Goal: Task Accomplishment & Management: Complete application form

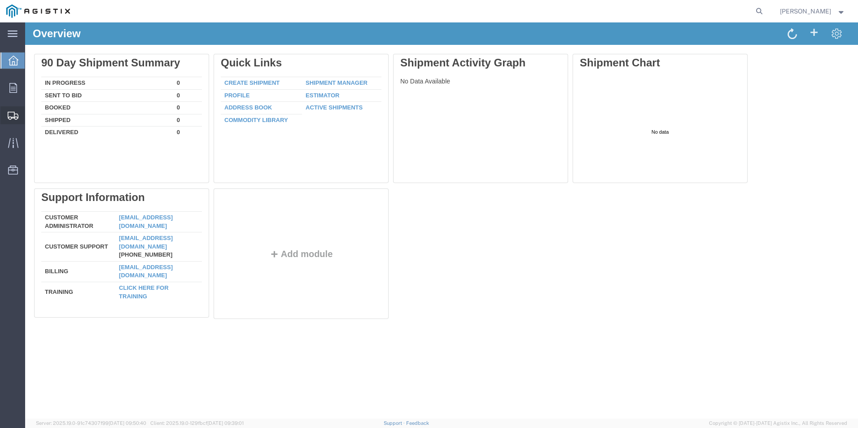
click at [0, 0] on span "Create Shipment" at bounding box center [0, 0] width 0 height 0
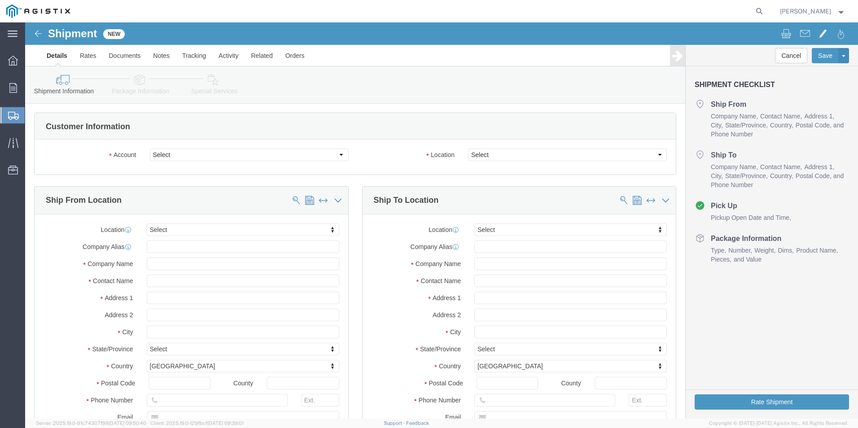
select select
click select "Select Atlas-SSI Inc PG&E"
select select "9596"
click select "Select Atlas-SSI Inc PG&E"
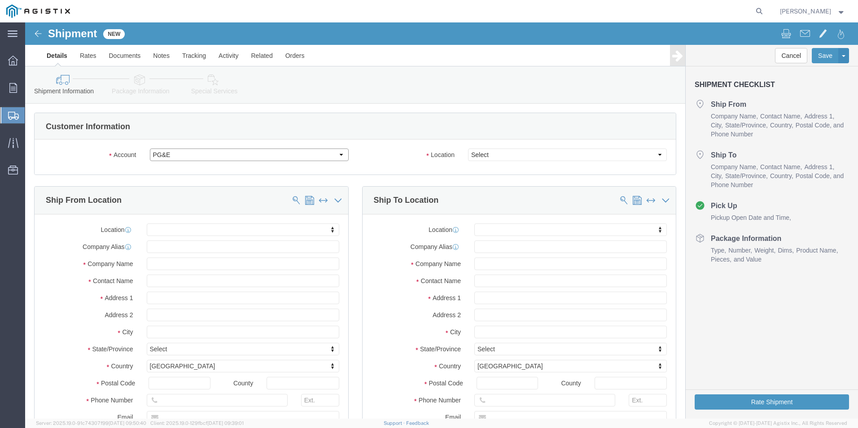
select select "PURCHORD"
select select
click select "Select All Others [GEOGRAPHIC_DATA] [GEOGRAPHIC_DATA] [GEOGRAPHIC_DATA] [GEOGRA…"
select select "23082"
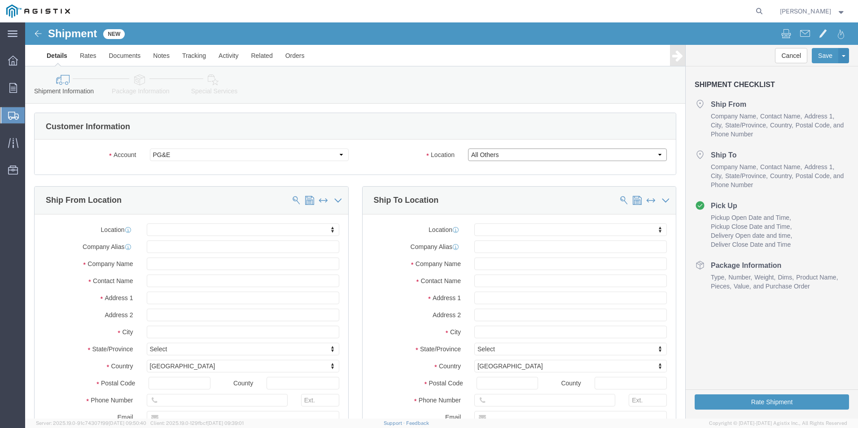
click select "Select All Others [GEOGRAPHIC_DATA] [GEOGRAPHIC_DATA] [GEOGRAPHIC_DATA] [GEOGRA…"
click input "text"
type input "Atlas-SSI"
click input "text"
type input "[PERSON_NAME]"
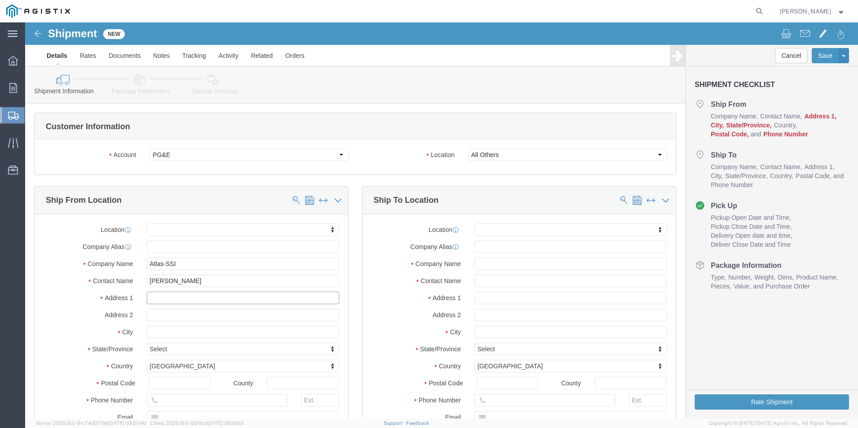
click input "text"
type input "[STREET_ADDRESS]"
select select
click input "text"
type input "[PERSON_NAME]"
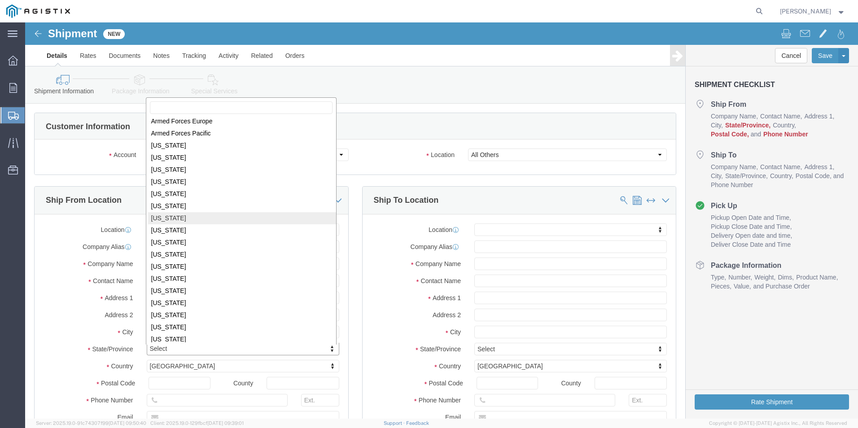
scroll to position [91, 0]
select select
select select "LA"
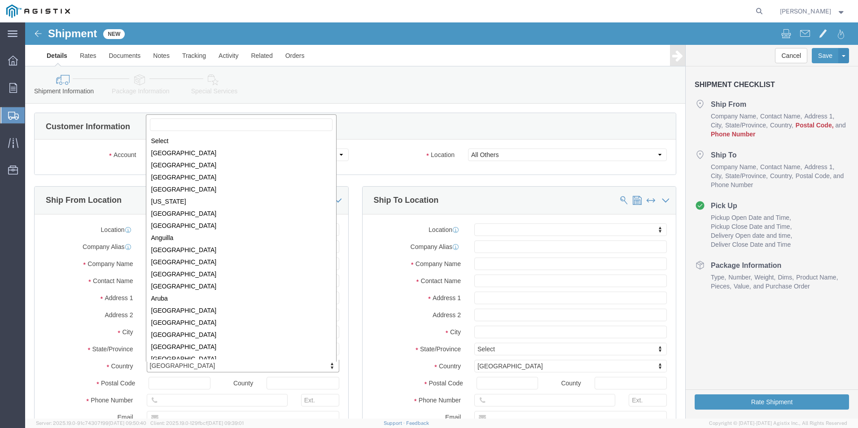
scroll to position [2727, 0]
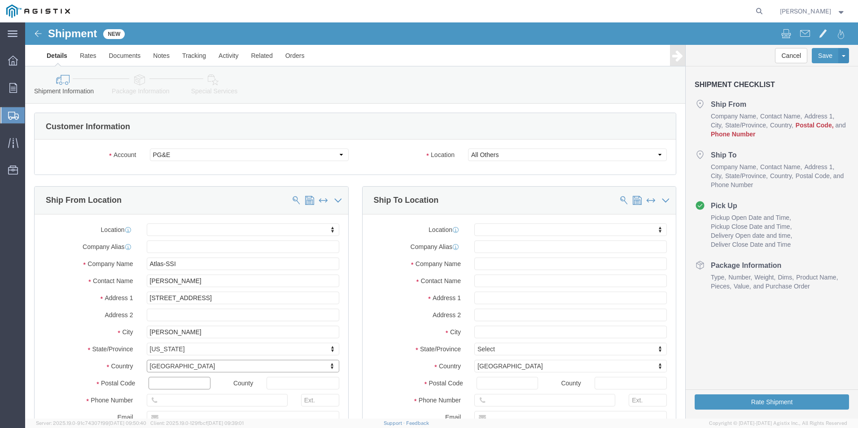
click input "text"
type input "70777"
select select
click input "text"
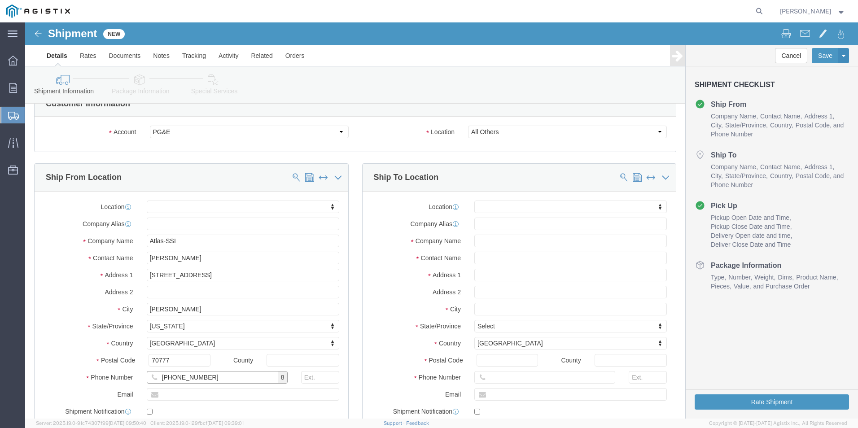
scroll to position [90, 0]
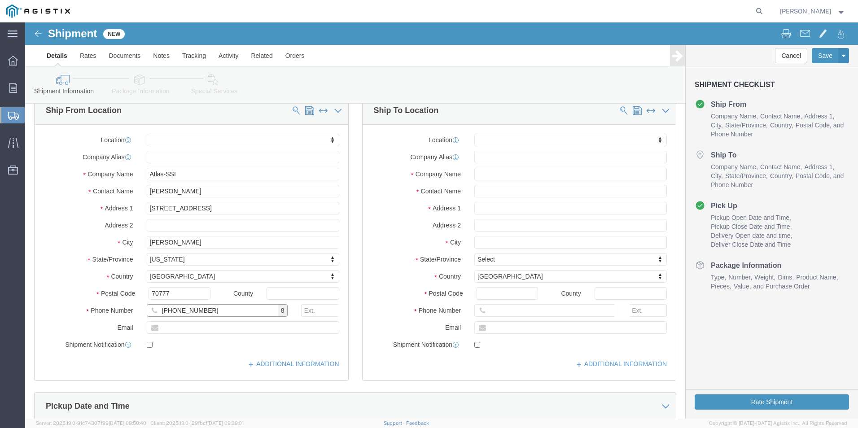
type input "[PHONE_NUMBER]"
click input "text"
type input "[EMAIL_ADDRESS][DOMAIN_NAME]"
checkbox input "true"
click input "text"
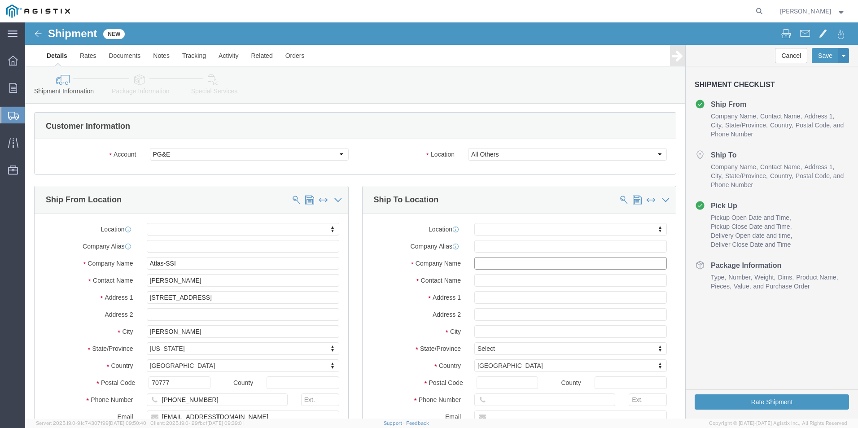
scroll to position [0, 0]
type input "Diablo Canyon Power Plant"
click input "text"
type input "[PERSON_NAME]"
click input "text"
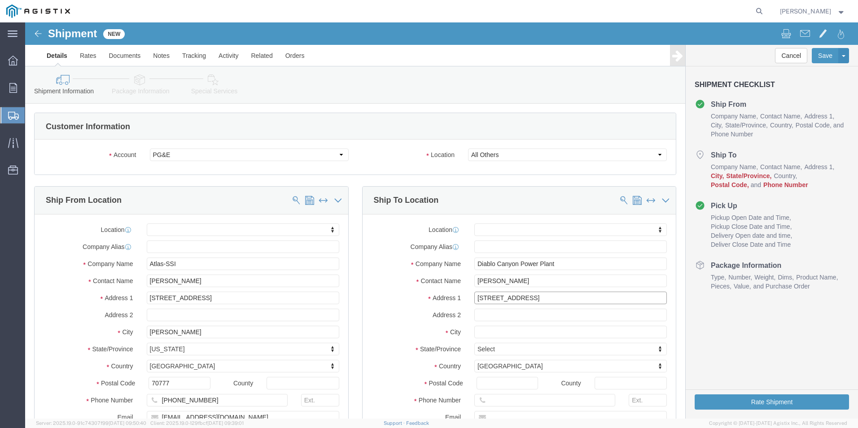
type input "[STREET_ADDRESS]"
select select
click input "text"
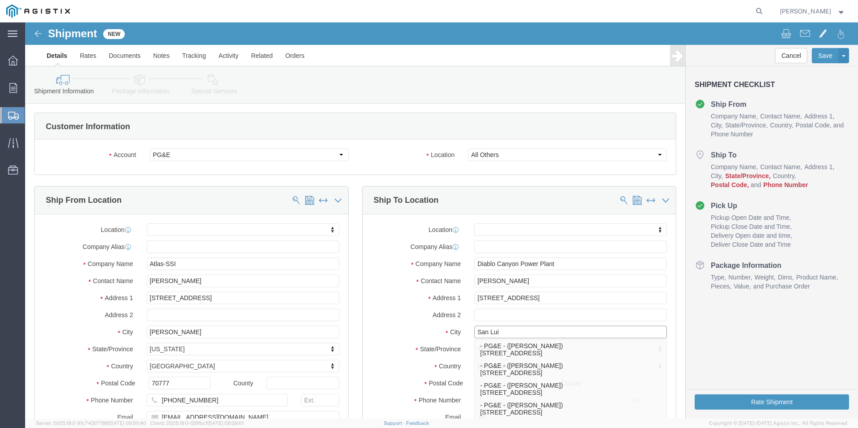
type input "San [PERSON_NAME]"
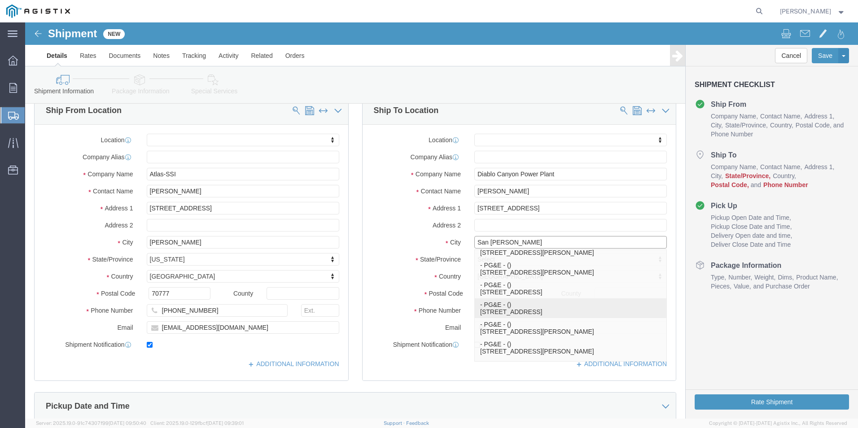
scroll to position [135, 0]
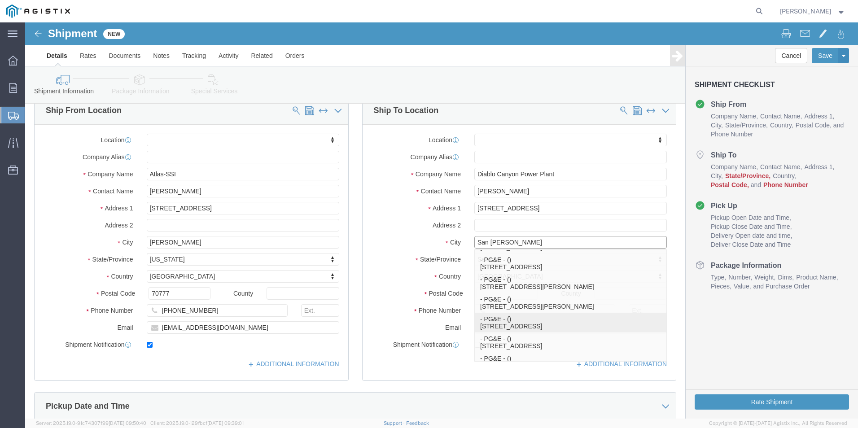
click p "- PG&E - () [STREET_ADDRESS]"
select select
type input "93401"
type input "PG&E"
type input "[GEOGRAPHIC_DATA][PERSON_NAME]"
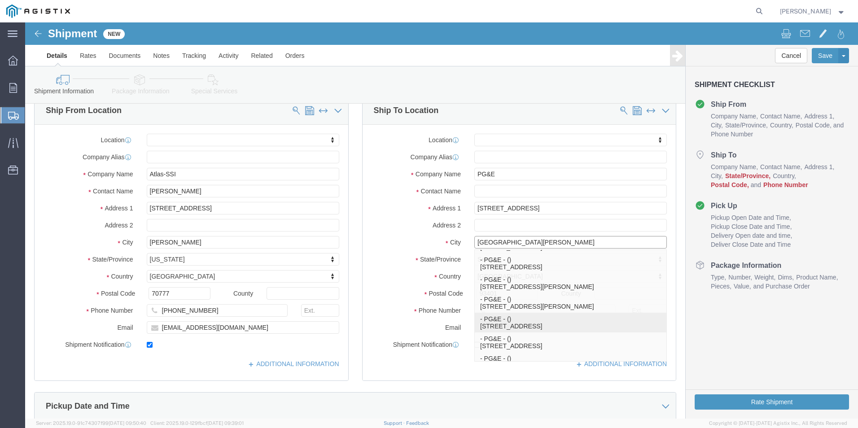
select select "CA"
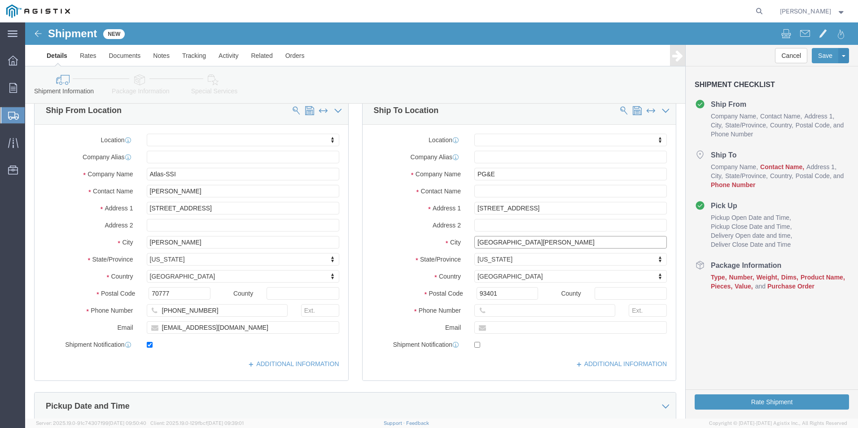
type input "[GEOGRAPHIC_DATA][PERSON_NAME]"
select select
click input "text"
type input "[PERSON_NAME]"
click input "text"
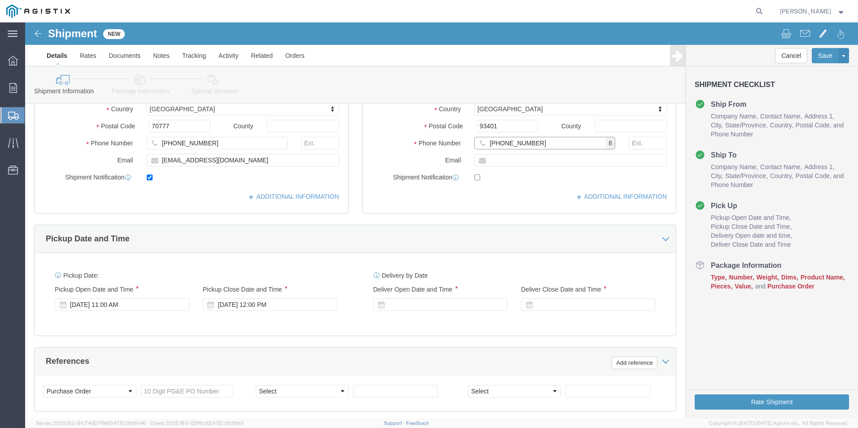
scroll to position [269, 0]
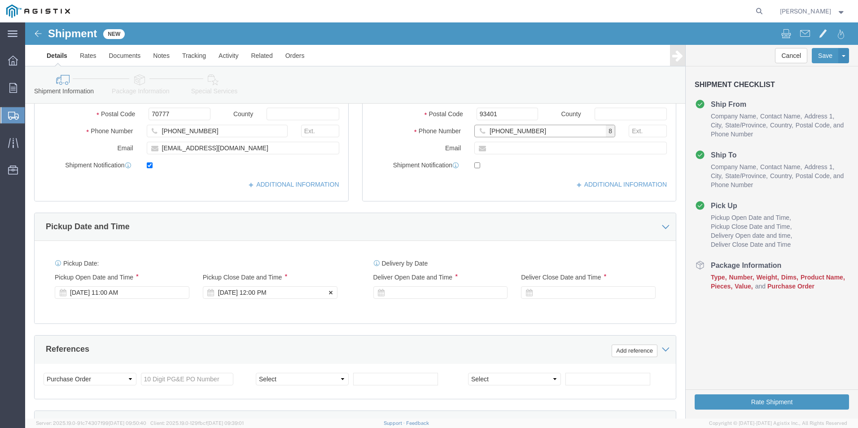
type input "[PHONE_NUMBER]"
click div "[DATE] 12:00 PM"
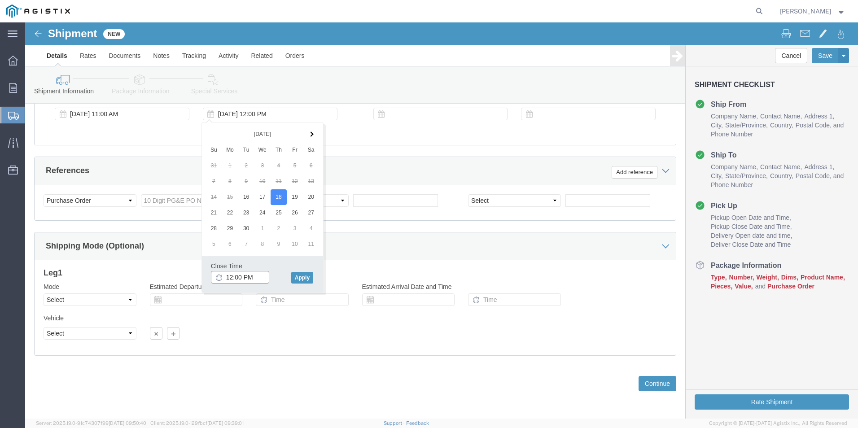
click input "12:00 PM"
type input "2:00 PM"
click button "Apply"
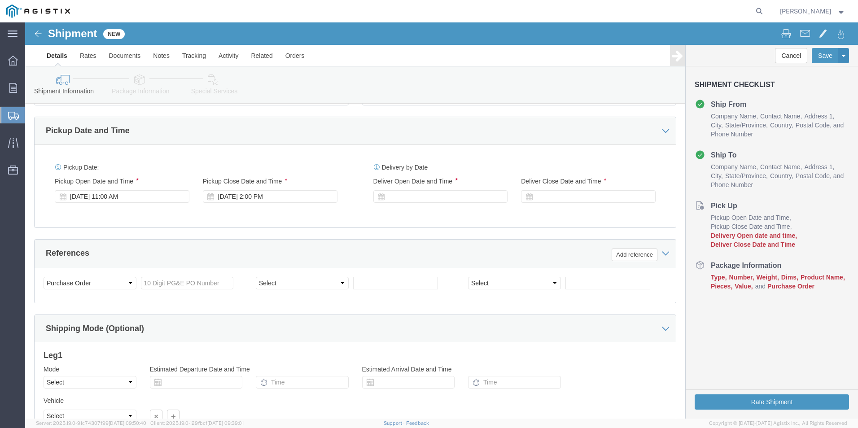
scroll to position [358, 0]
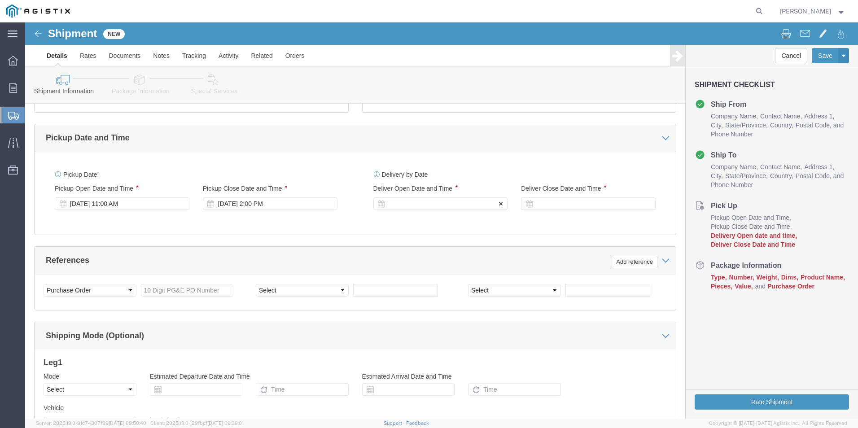
click icon
click div
click input "3:00 PM"
click input "8:00 PM"
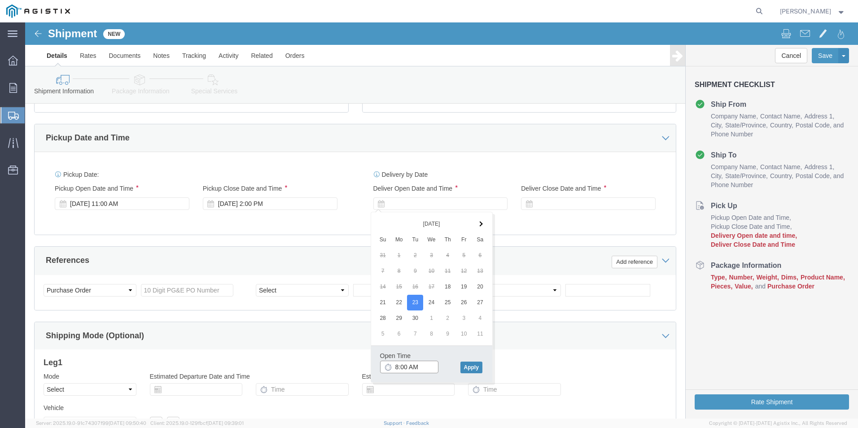
type input "8:00 AM"
click button "Apply"
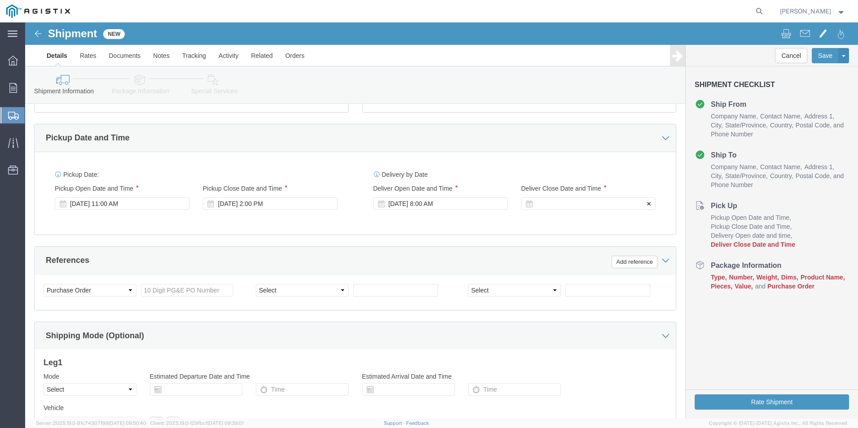
click div
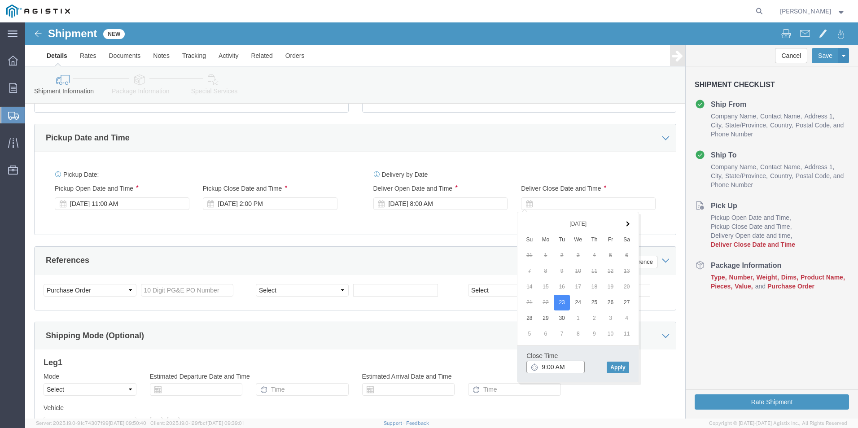
click input "9:00 AM"
click input "2:00 AM"
type input "2:00 PM"
click button "Apply"
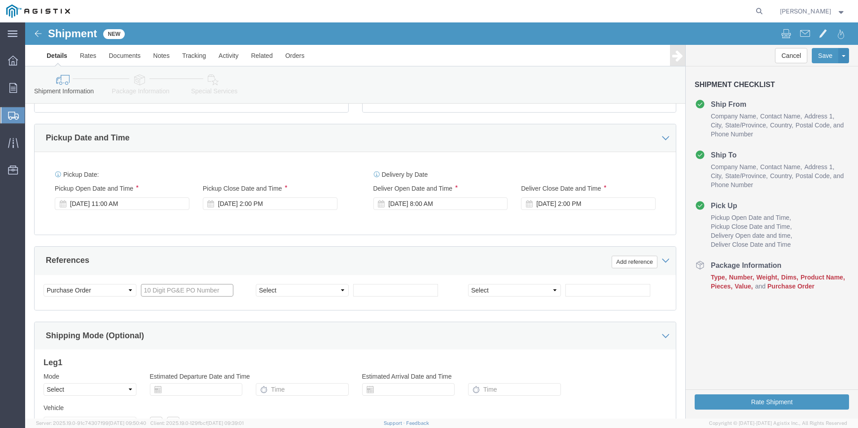
click input "text"
type input "3501419568"
click select "Select Account Type Activity ID Airline Appointment Number ASN Batch Request # …"
select select "CUSTREF"
click select "Select Account Type Activity ID Airline Appointment Number ASN Batch Request # …"
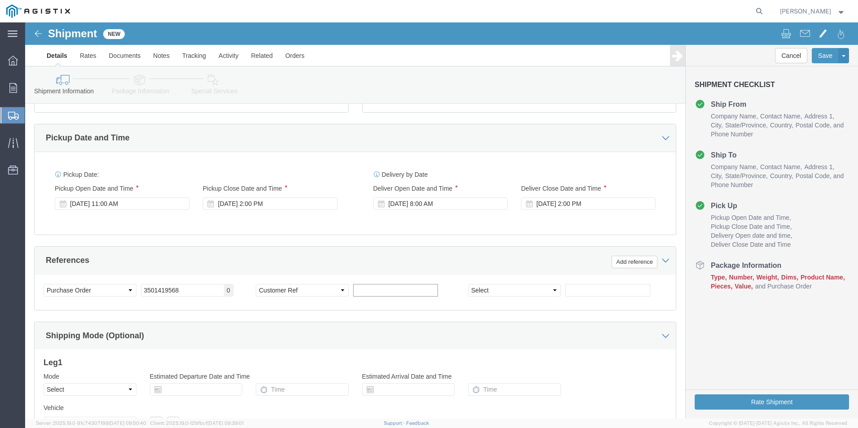
click input "text"
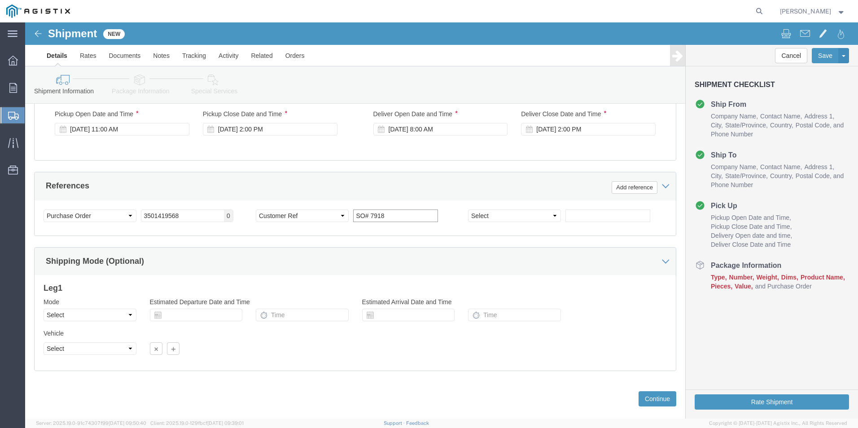
scroll to position [448, 0]
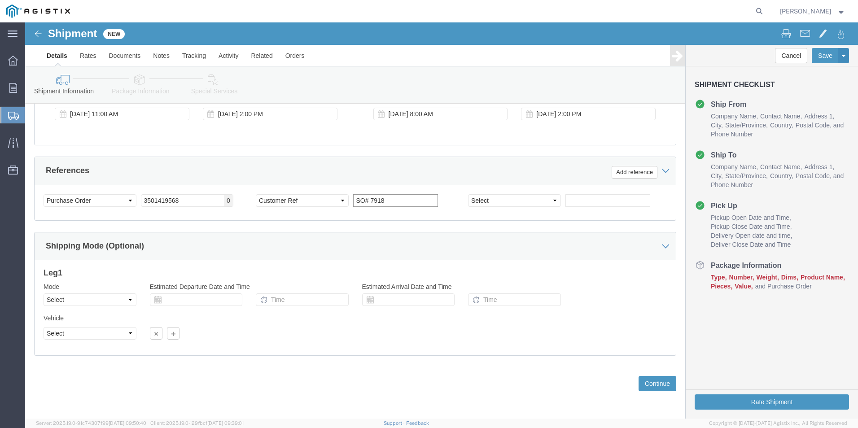
type input "SO# 7918"
click select "Select Air Less than Truckload Multi-Leg Ocean Freight Rail Small Parcel Truckl…"
select select "LTL"
click select "Select Air Less than Truckload Multi-Leg Ocean Freight Rail Small Parcel Truckl…"
click button "Continue"
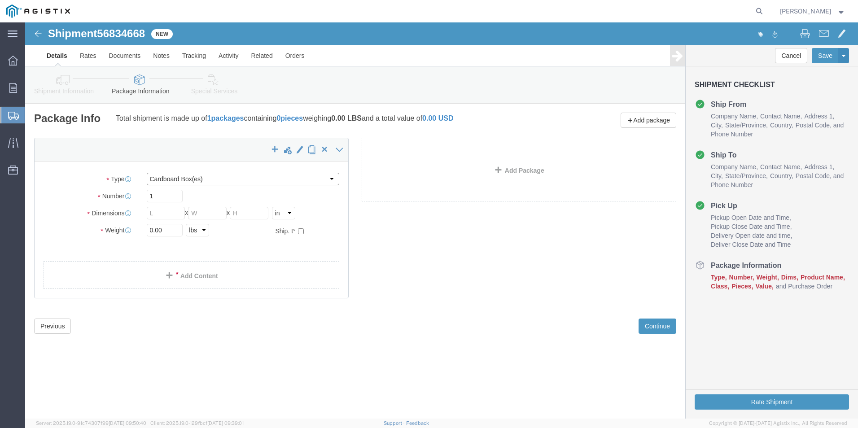
click select "Select Bulk Bundle(s) Cardboard Box(es) Carton(s) Crate(s) Drum(s) (Fiberboard)…"
select select "PSNS"
click select "Select Bulk Bundle(s) Cardboard Box(es) Carton(s) Crate(s) Drum(s) (Fiberboard)…"
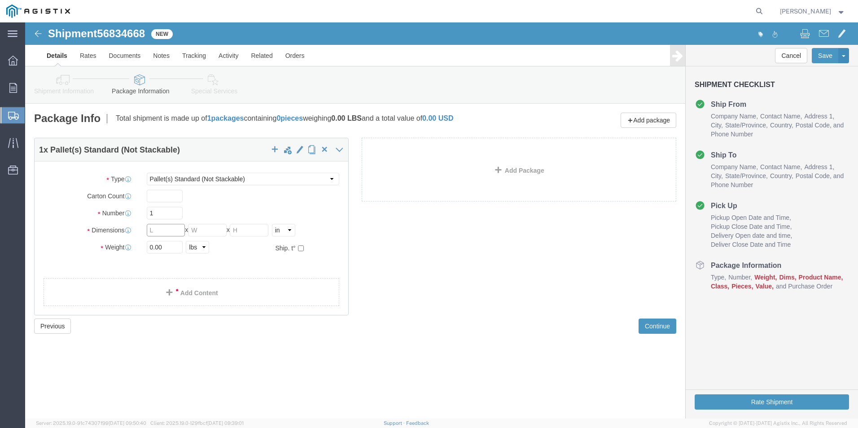
click input "text"
type input "42"
type input "20"
click input "0.00"
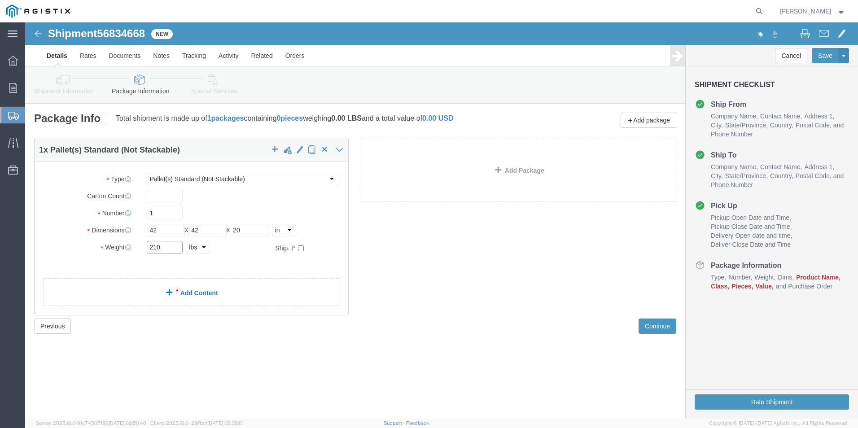
type input "210"
click link "Add Content"
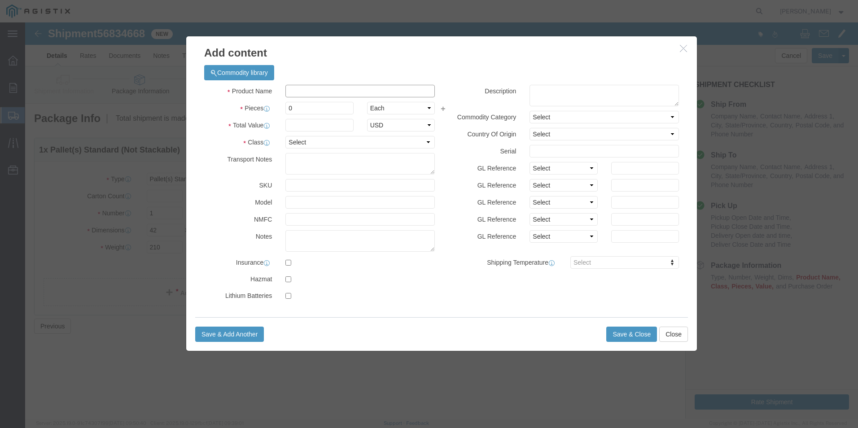
click input "text"
type input "Rigid Coupling"
click div "Commodity library Product Name Rigid Coupling Rigid Coupling Name: MIXER LIGHTN…"
click input "0"
type input "4"
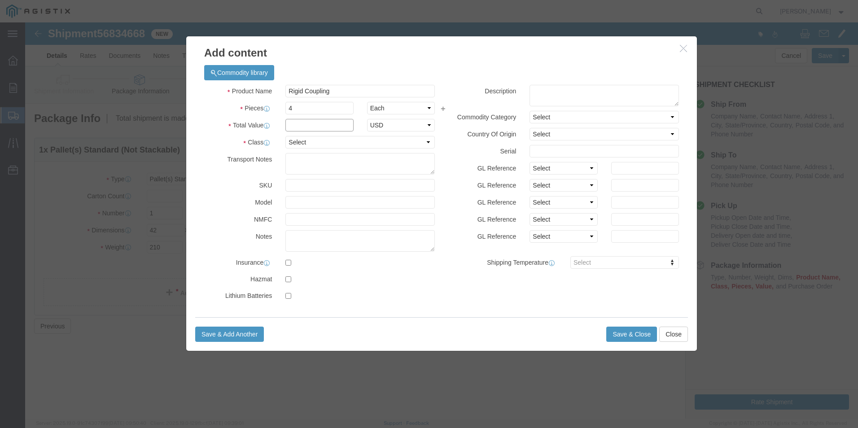
click input "text"
type input "6103.05"
click select "Select 50 55 60 65 70 85 92.5 100 125 175 250 300 400"
select select "60"
click select "Select 50 55 60 65 70 85 92.5 100 125 175 250 300 400"
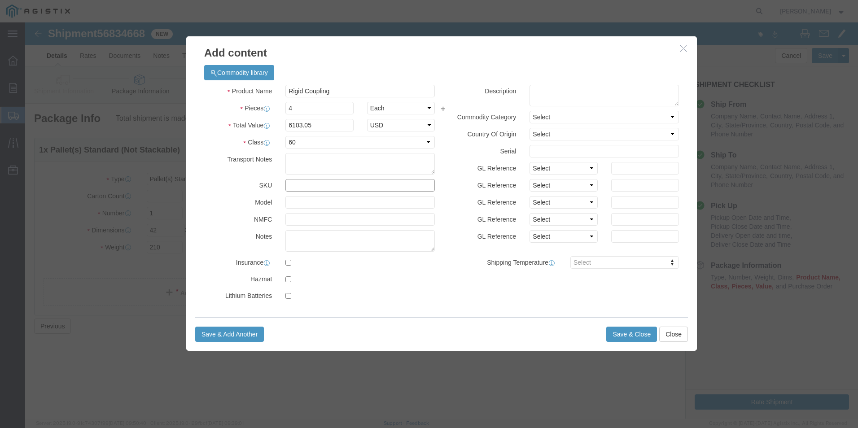
click input "text"
type input "D742092"
click div "Save & Add Another Save & Close Close"
click input "Rigid Coupling"
type input "Rigid Compression Coupling"
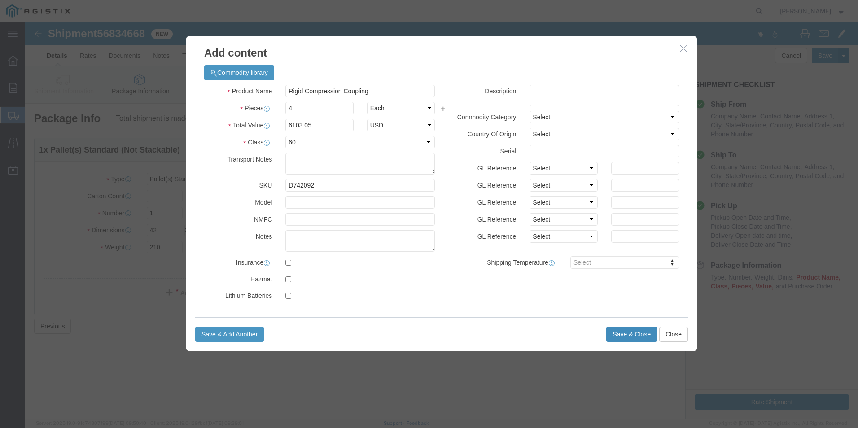
click button "Save & Close"
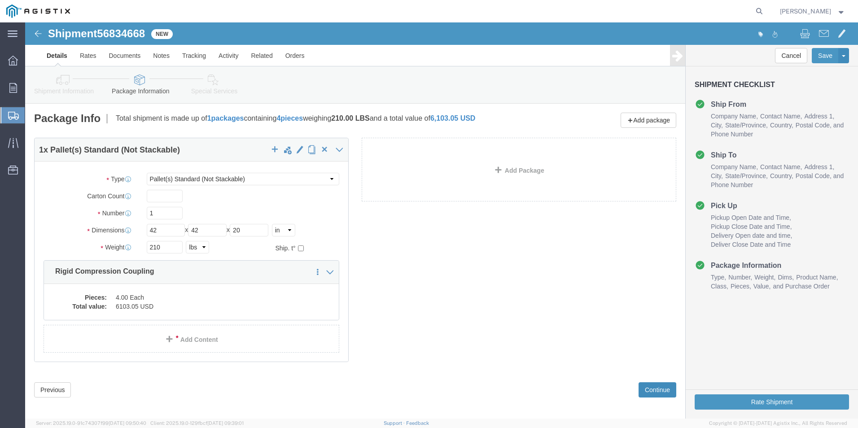
click button "Continue"
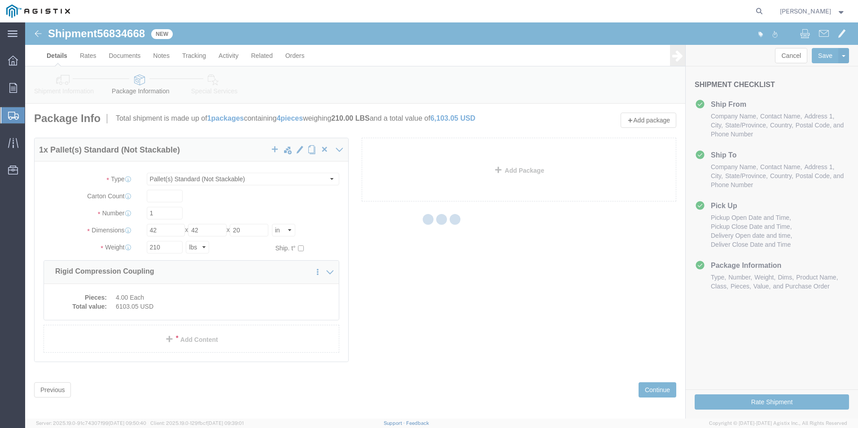
select select
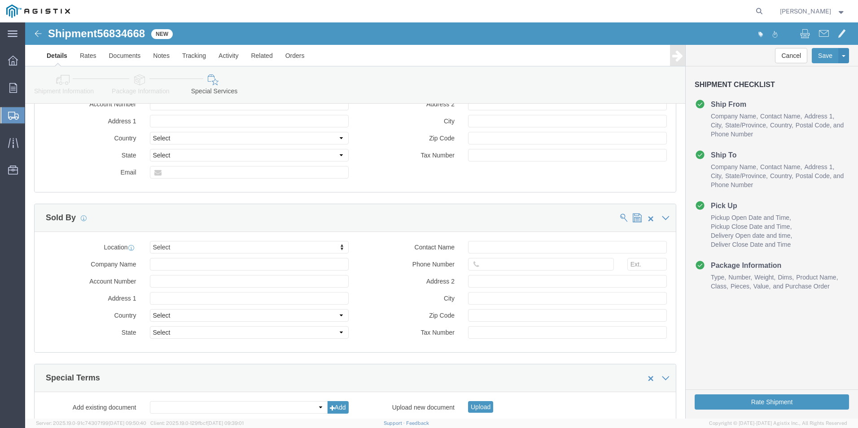
scroll to position [823, 0]
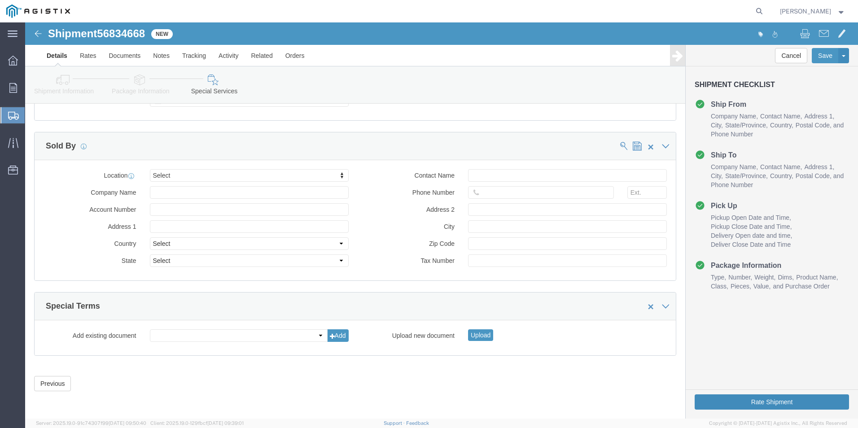
click button "Rate Shipment"
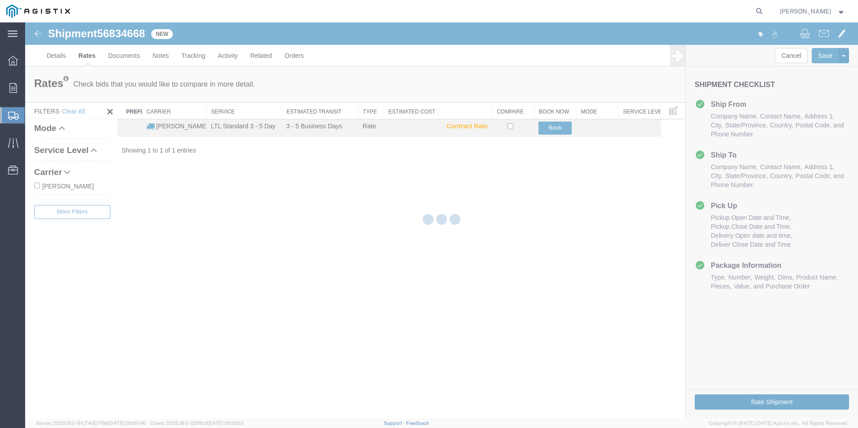
scroll to position [0, 0]
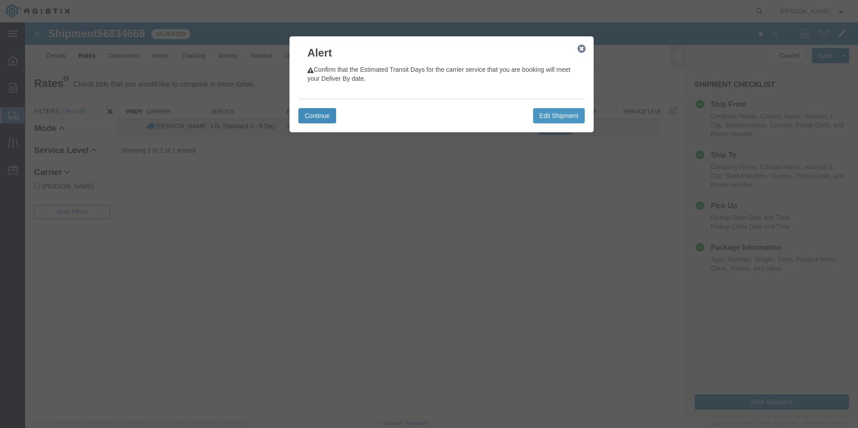
click at [325, 116] on button "Continue" at bounding box center [317, 115] width 38 height 15
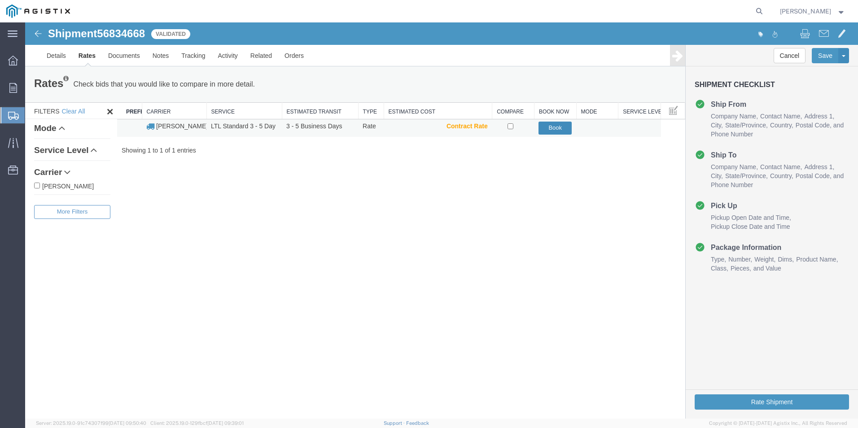
click at [556, 127] on button "Book" at bounding box center [554, 128] width 33 height 13
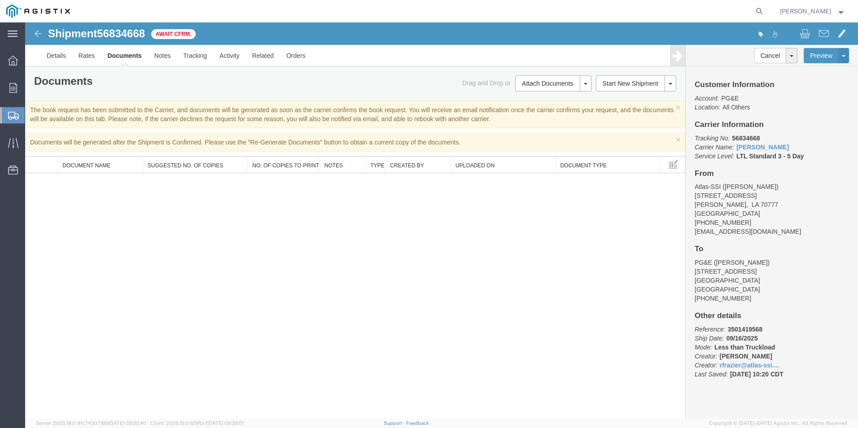
click at [820, 10] on span "[PERSON_NAME]" at bounding box center [805, 11] width 51 height 10
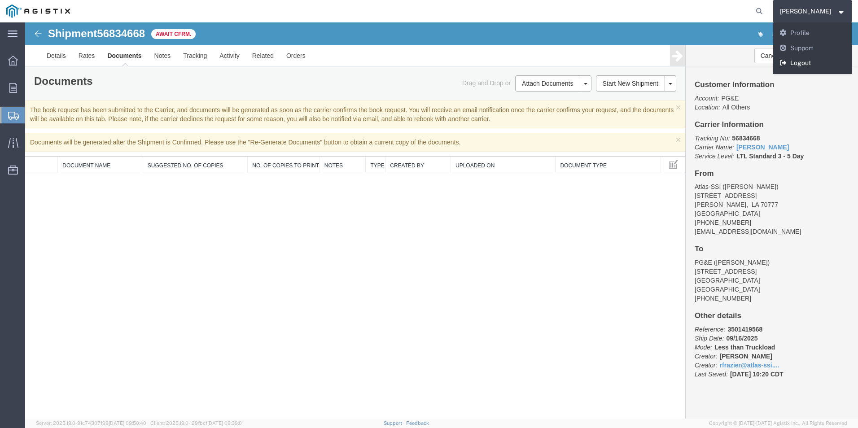
click at [817, 61] on link "Logout" at bounding box center [812, 63] width 79 height 15
